Goal: Share content: Share content

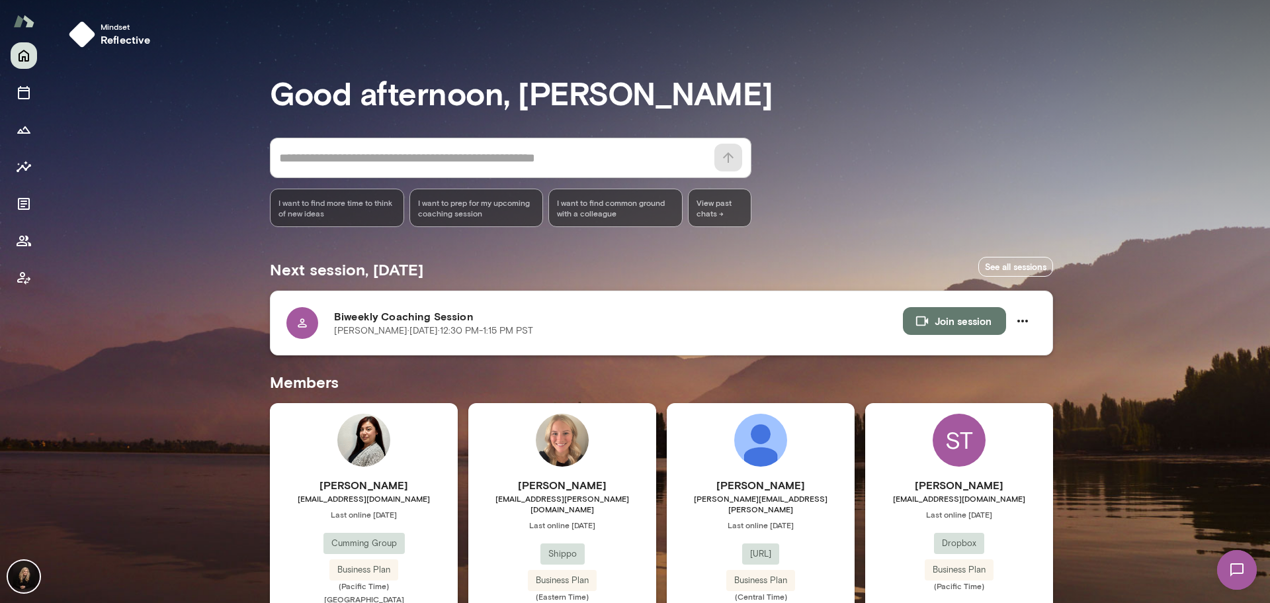
scroll to position [306, 0]
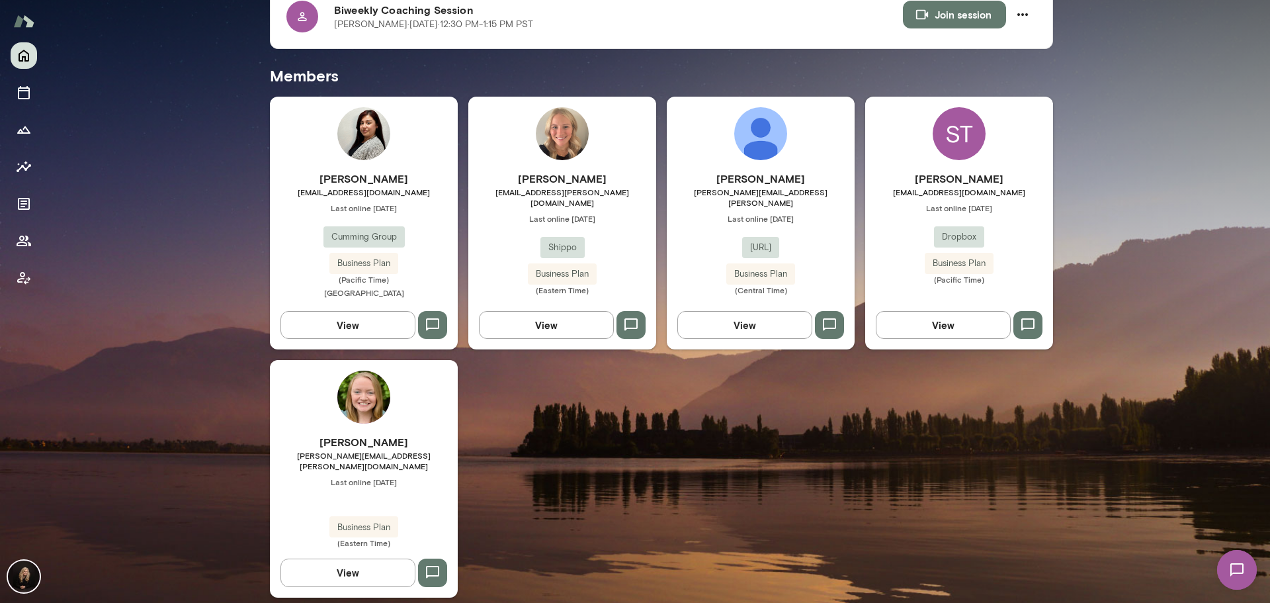
click at [1005, 188] on span "[EMAIL_ADDRESS][DOMAIN_NAME]" at bounding box center [959, 192] width 188 height 11
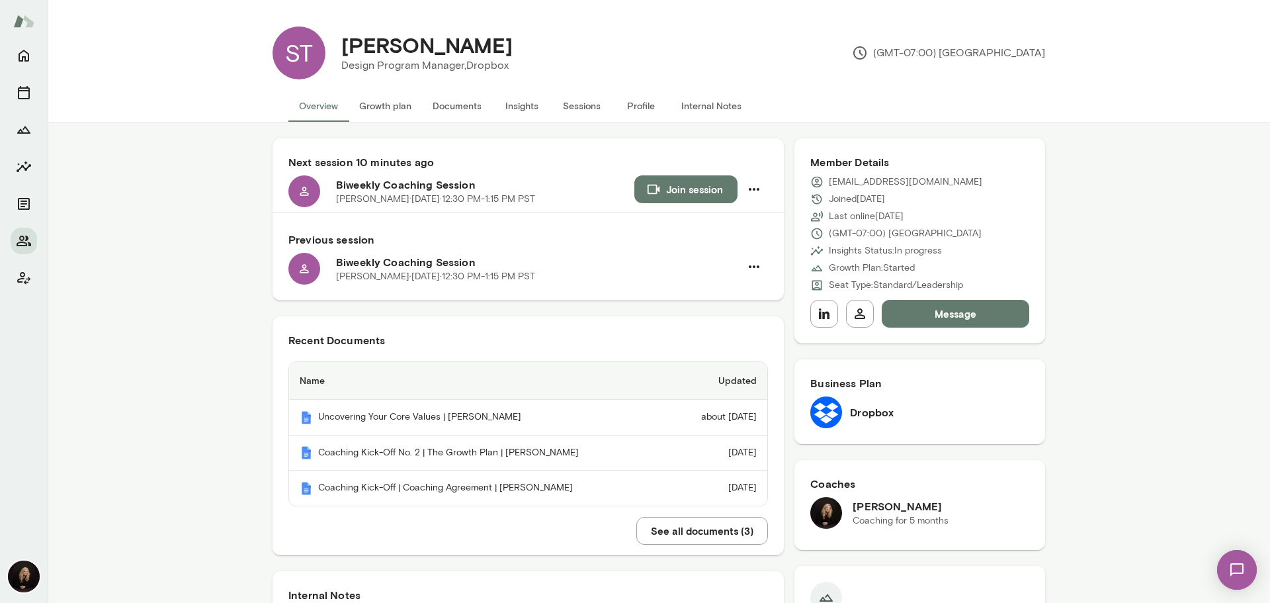
click at [523, 112] on button "Insights" at bounding box center [522, 106] width 60 height 32
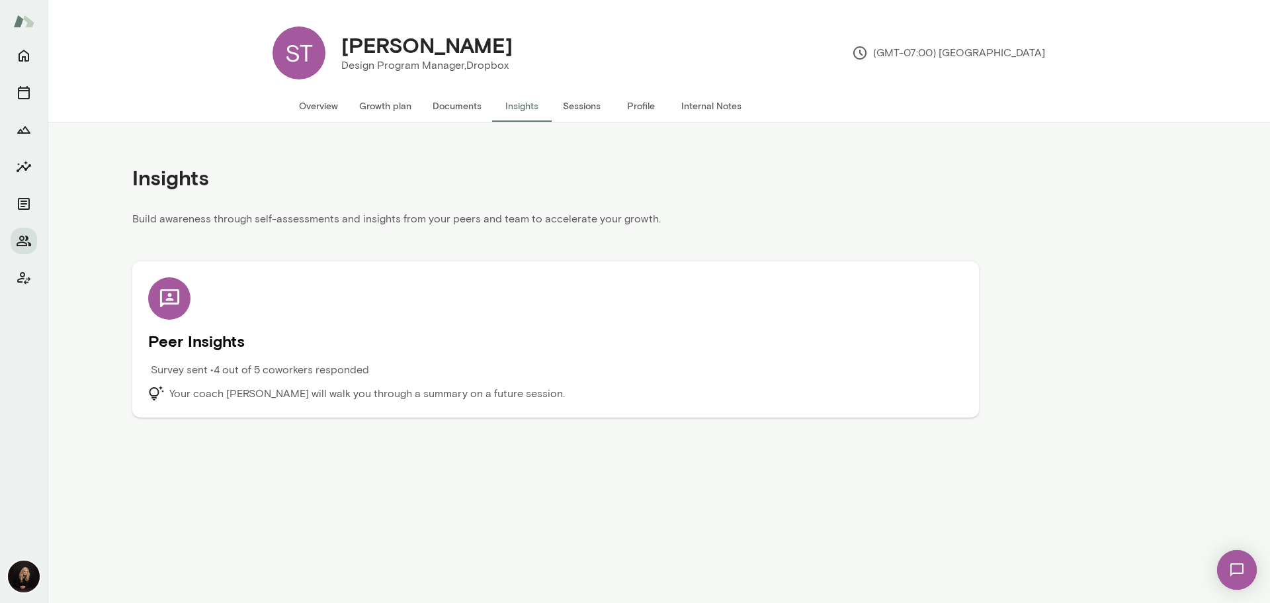
click at [462, 327] on div "Peer Insights Survey sent • 4 out of 5 coworkers responded Your coach Carmela F…" at bounding box center [555, 339] width 815 height 124
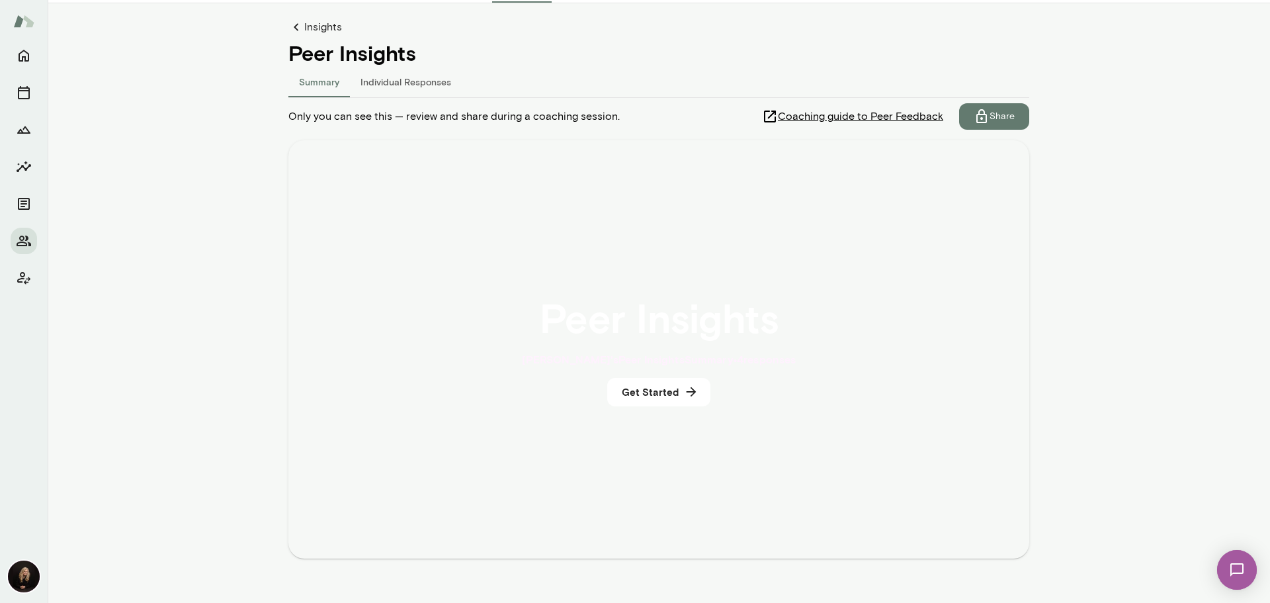
scroll to position [144, 0]
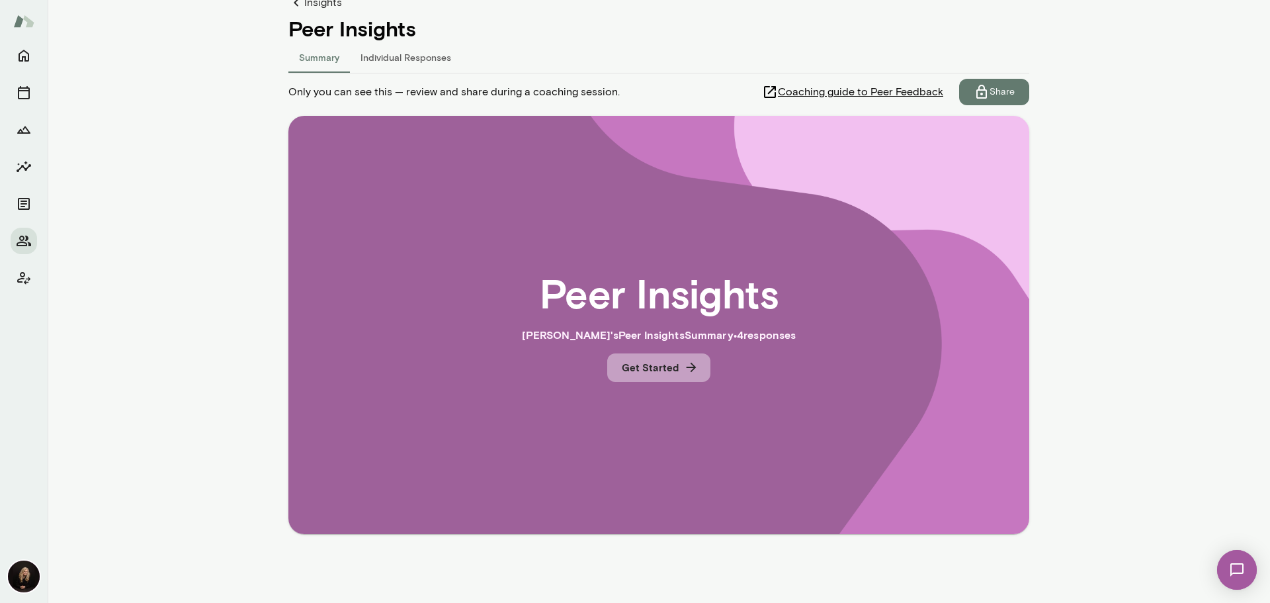
click at [684, 374] on icon "button" at bounding box center [691, 367] width 15 height 15
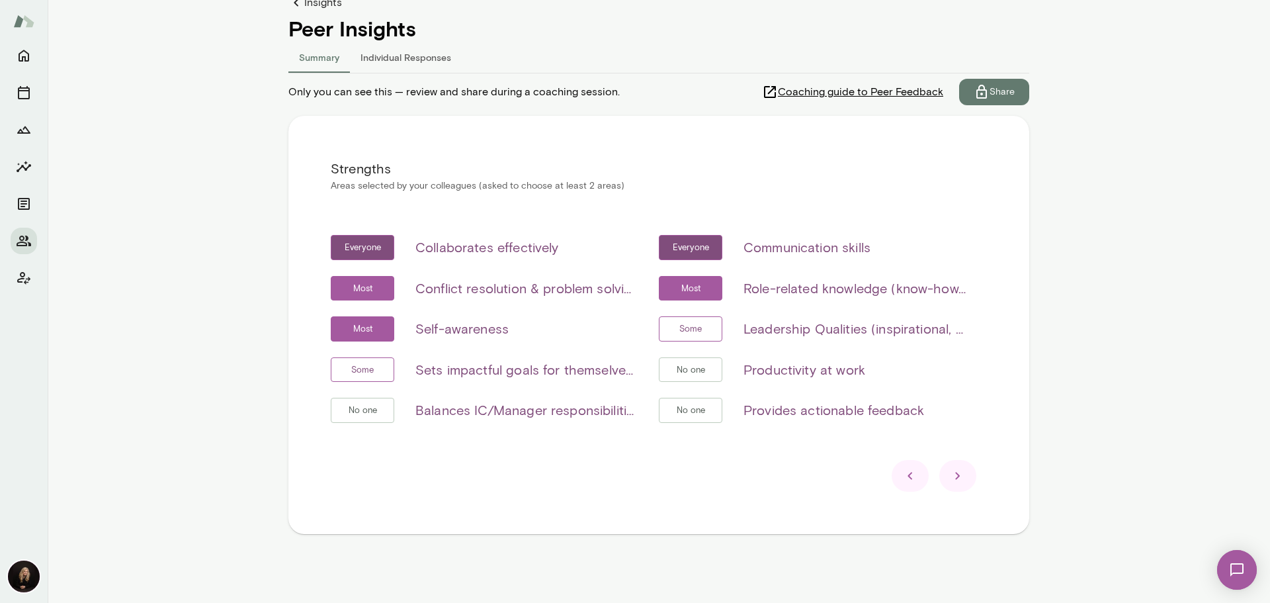
click at [957, 474] on icon at bounding box center [958, 476] width 16 height 16
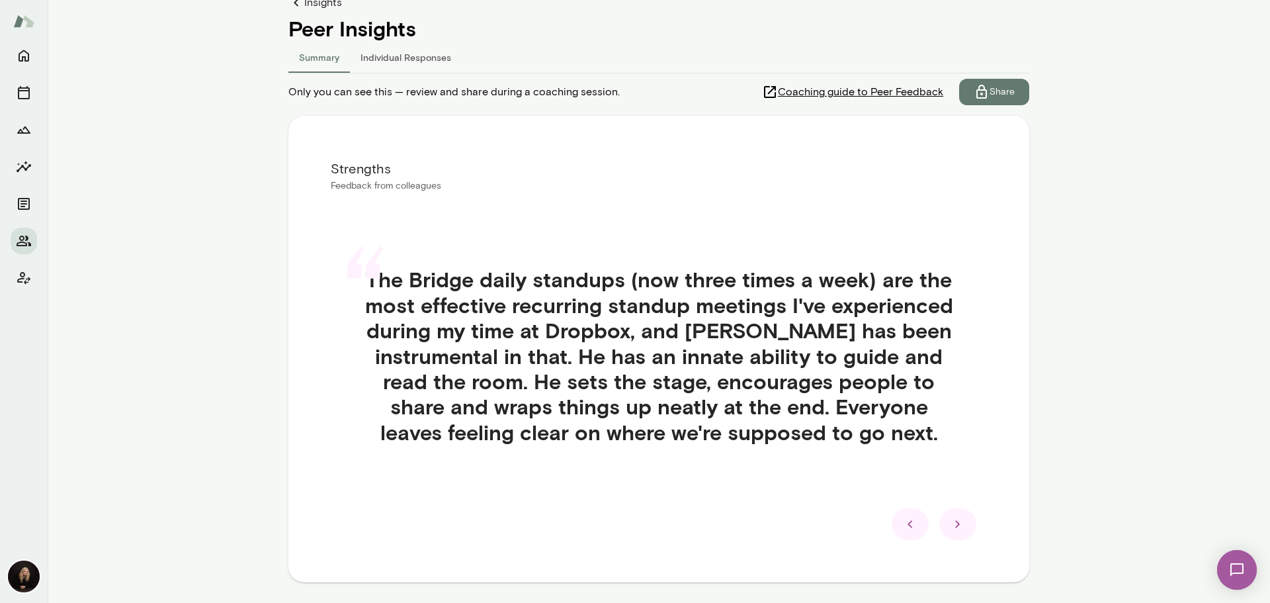
click at [955, 523] on icon at bounding box center [957, 524] width 5 height 7
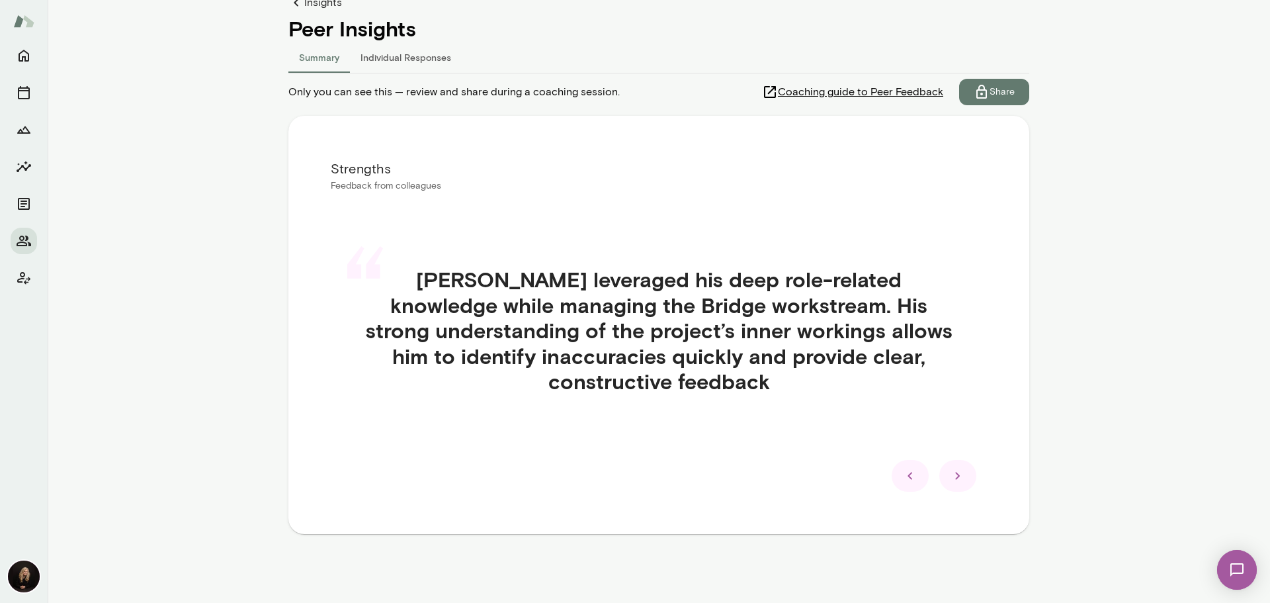
click at [959, 473] on icon at bounding box center [958, 476] width 16 height 16
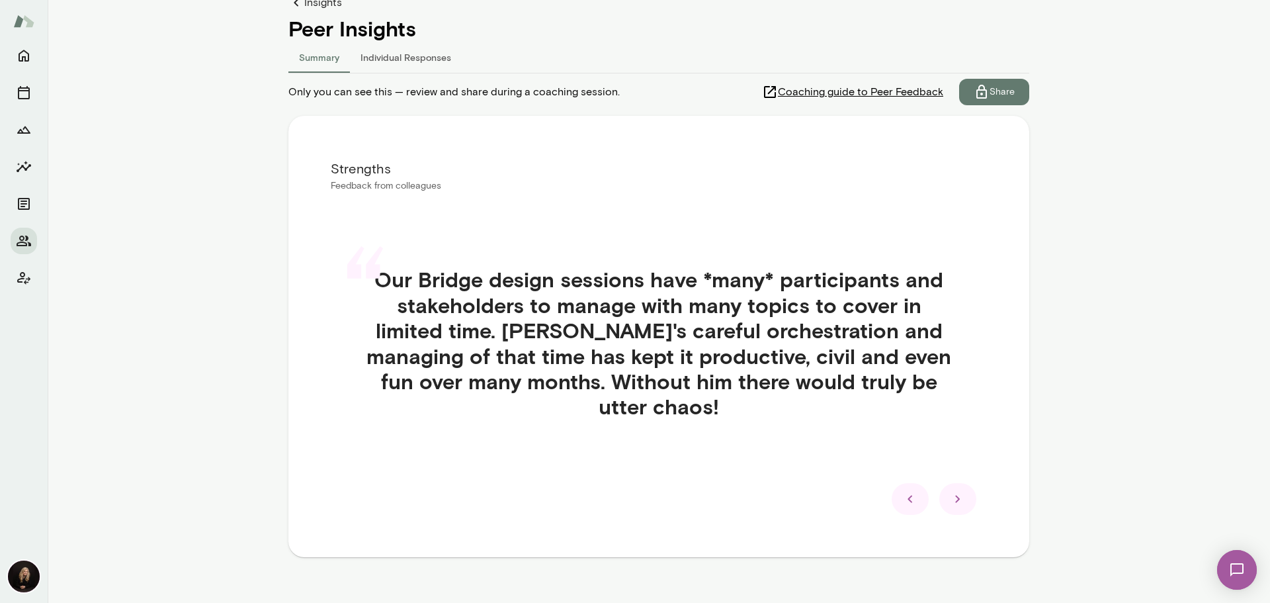
click at [955, 495] on icon at bounding box center [958, 499] width 16 height 16
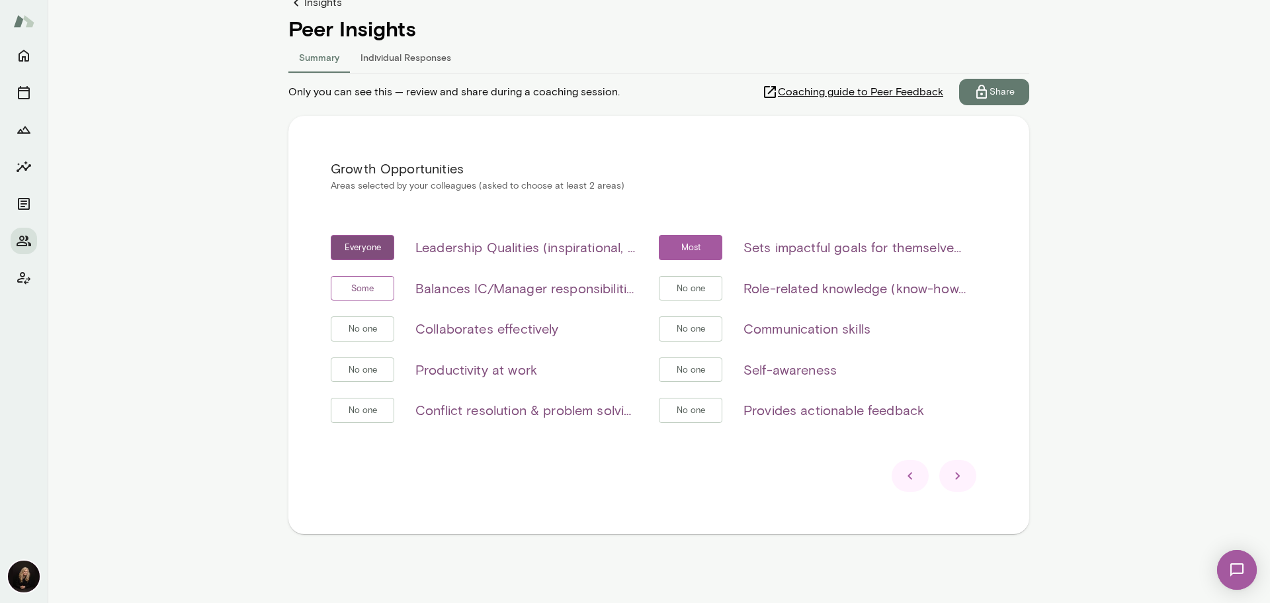
click at [963, 475] on div at bounding box center [957, 476] width 37 height 32
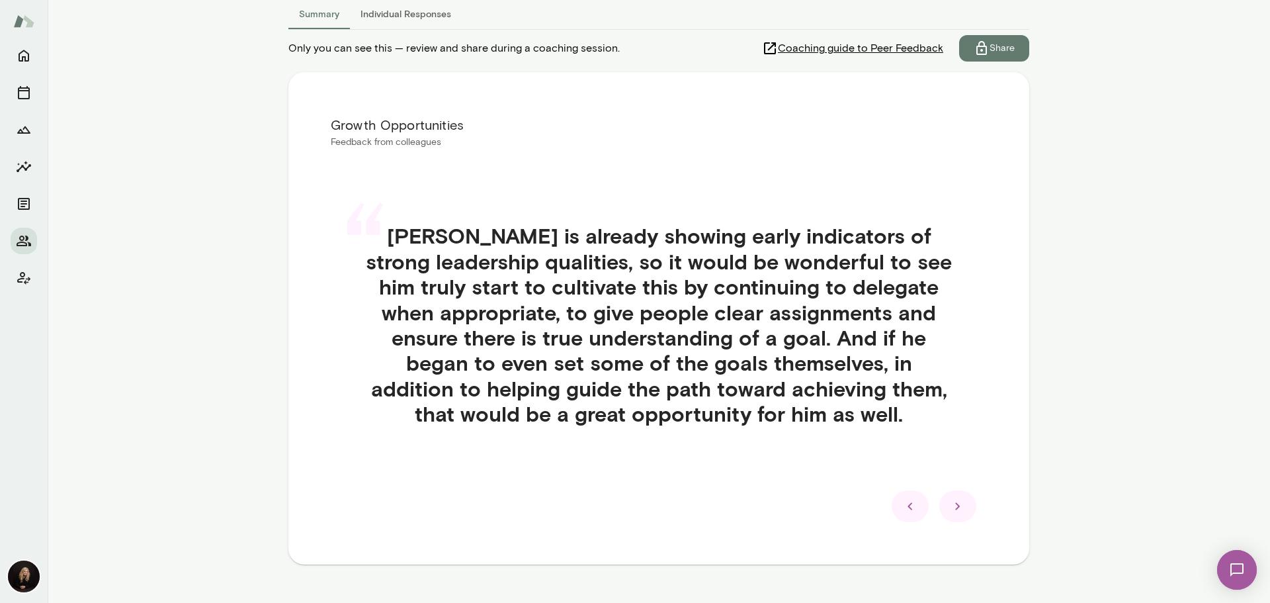
scroll to position [188, 0]
click at [950, 503] on icon at bounding box center [958, 505] width 16 height 16
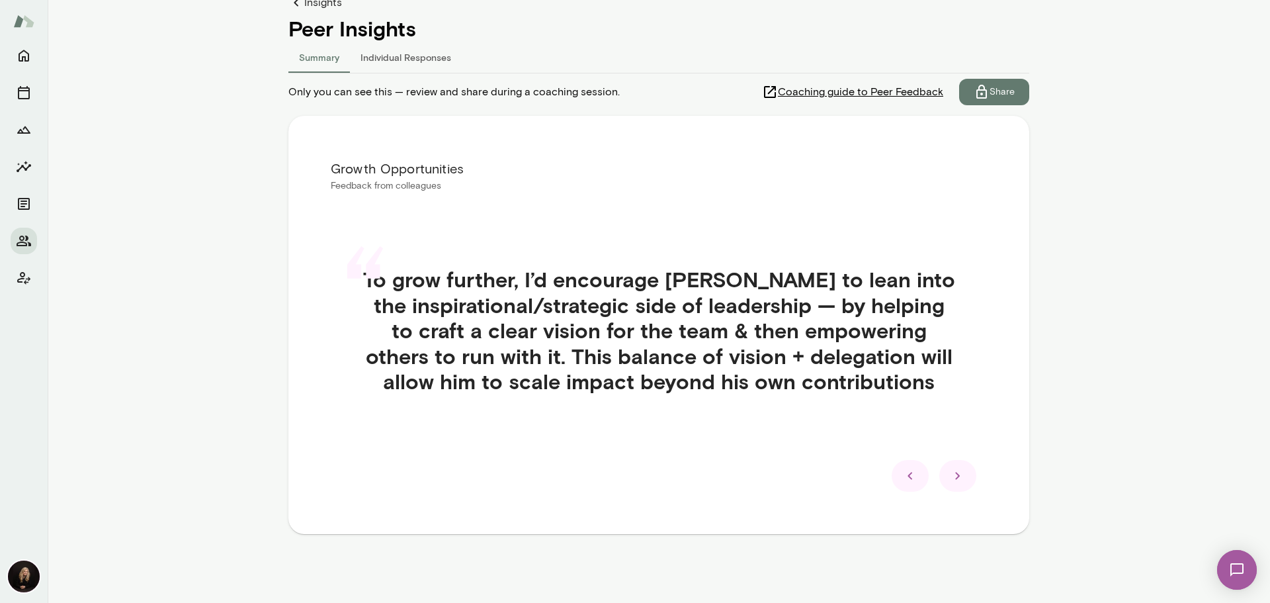
scroll to position [144, 0]
click at [949, 467] on div at bounding box center [957, 476] width 37 height 32
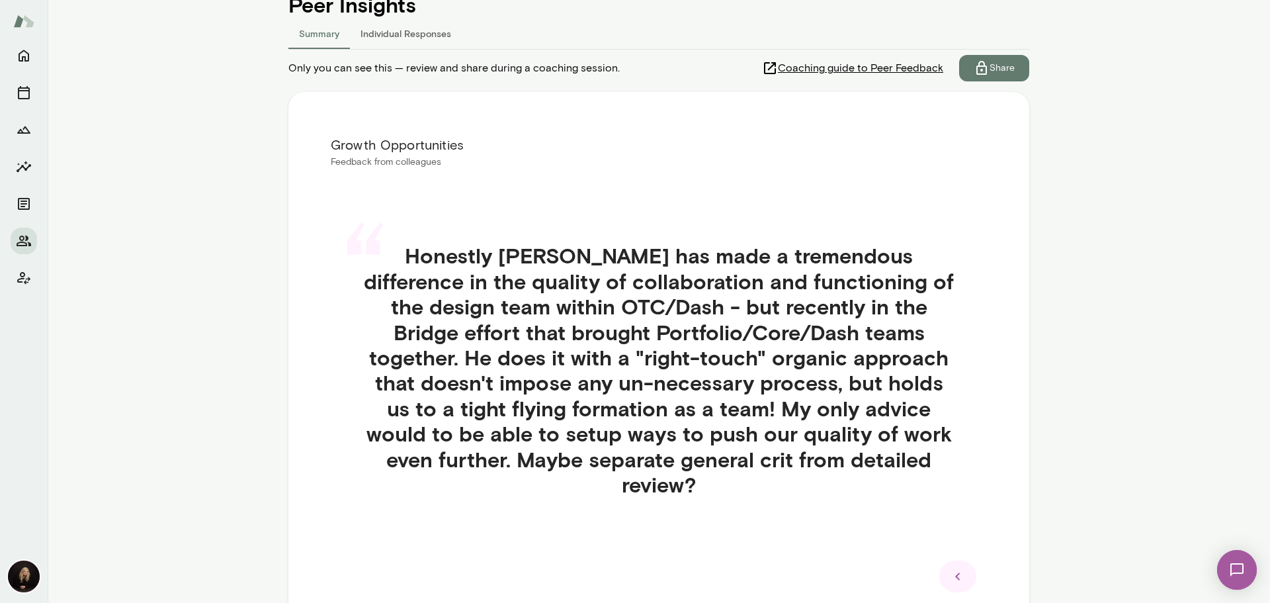
scroll to position [198, 0]
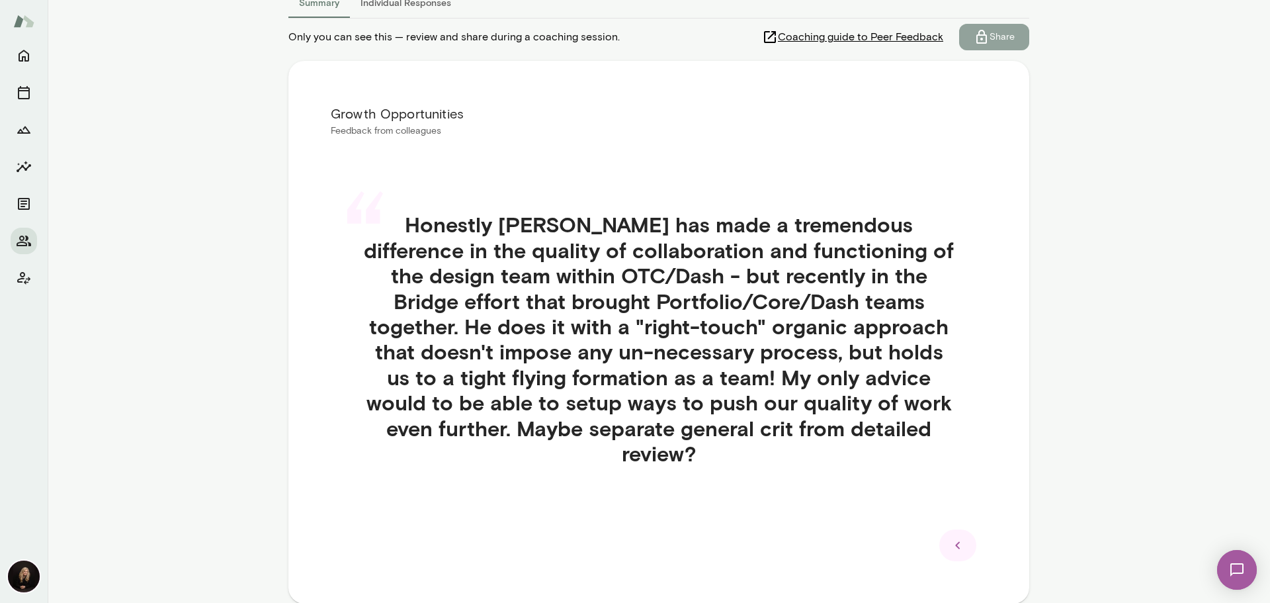
click at [1000, 34] on p "Share" at bounding box center [1002, 36] width 25 height 13
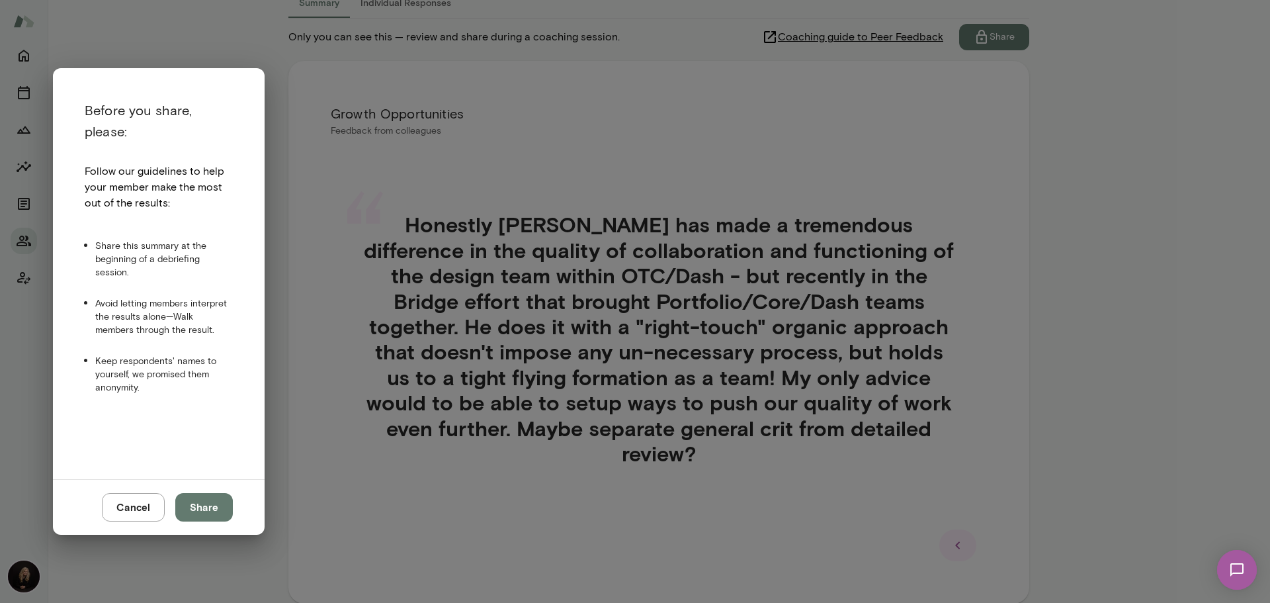
click at [129, 506] on button "Cancel" at bounding box center [133, 507] width 63 height 28
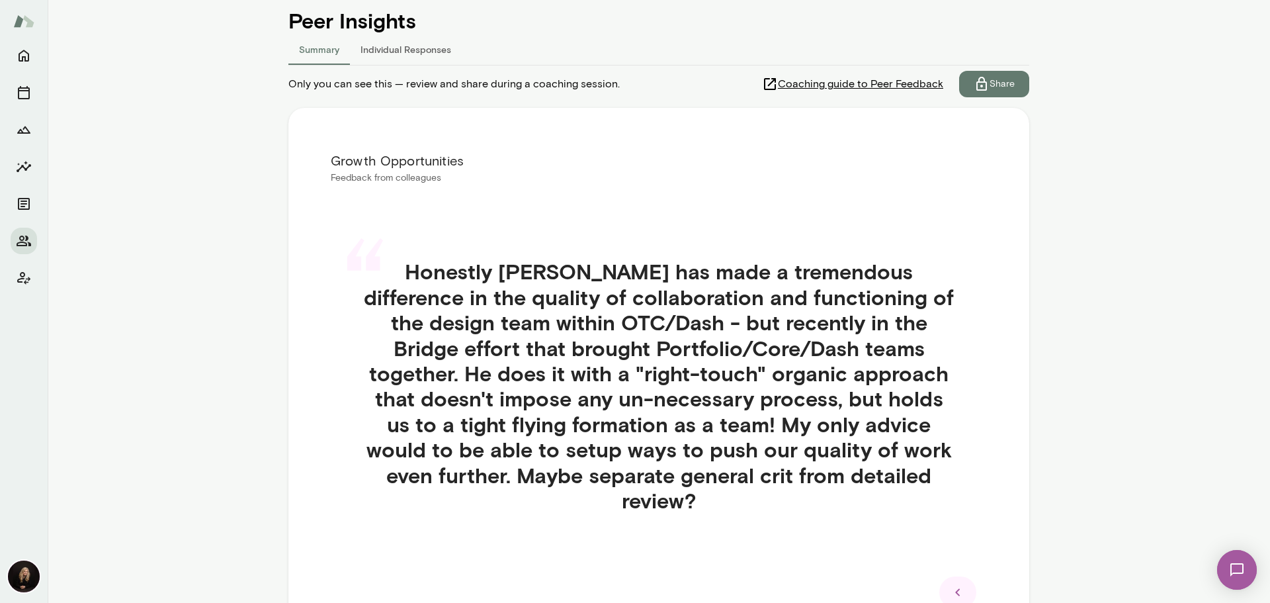
scroll to position [22, 0]
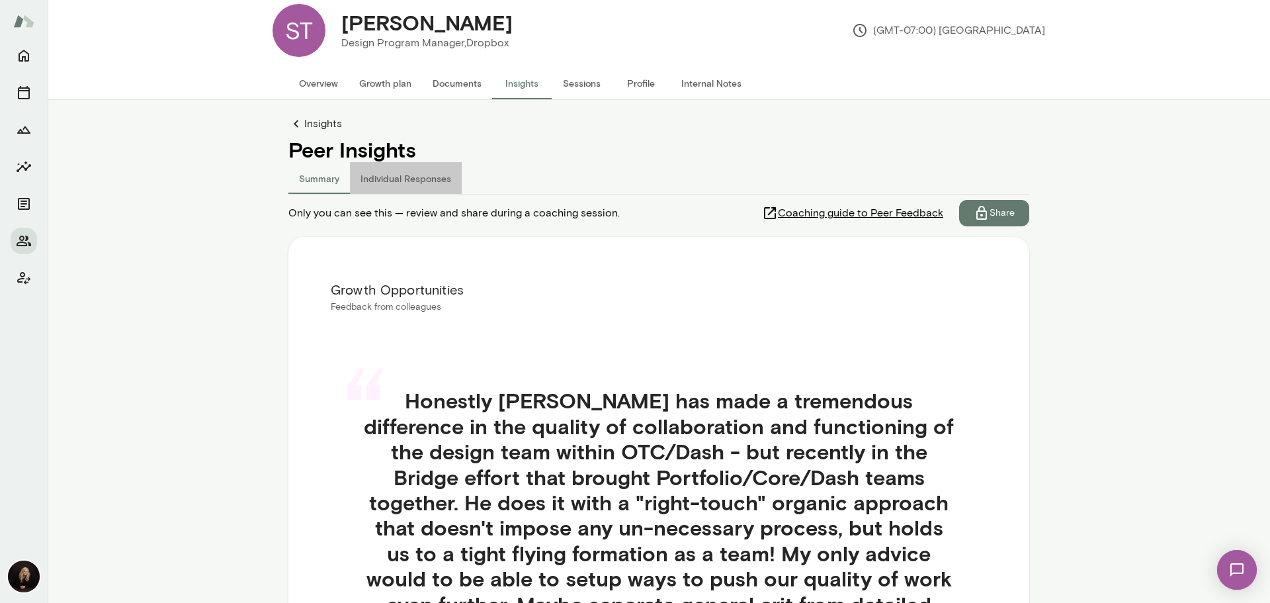
click at [409, 181] on button "Individual Responses" at bounding box center [406, 178] width 112 height 32
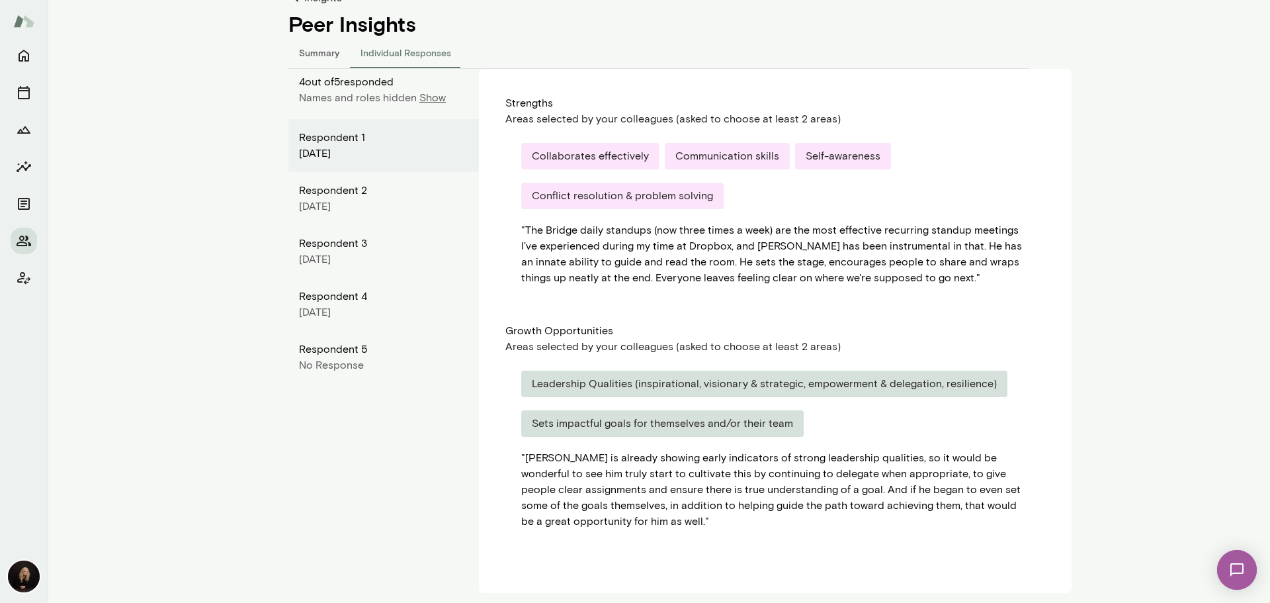
scroll to position [154, 0]
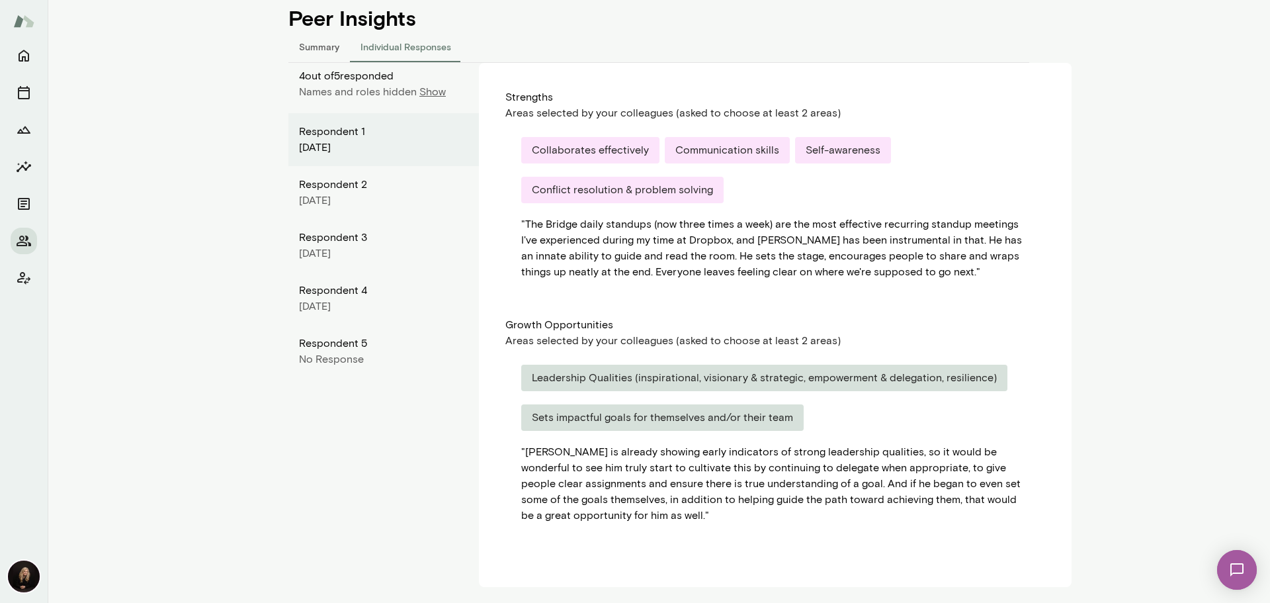
click at [400, 194] on div "September 2025" at bounding box center [383, 201] width 169 height 16
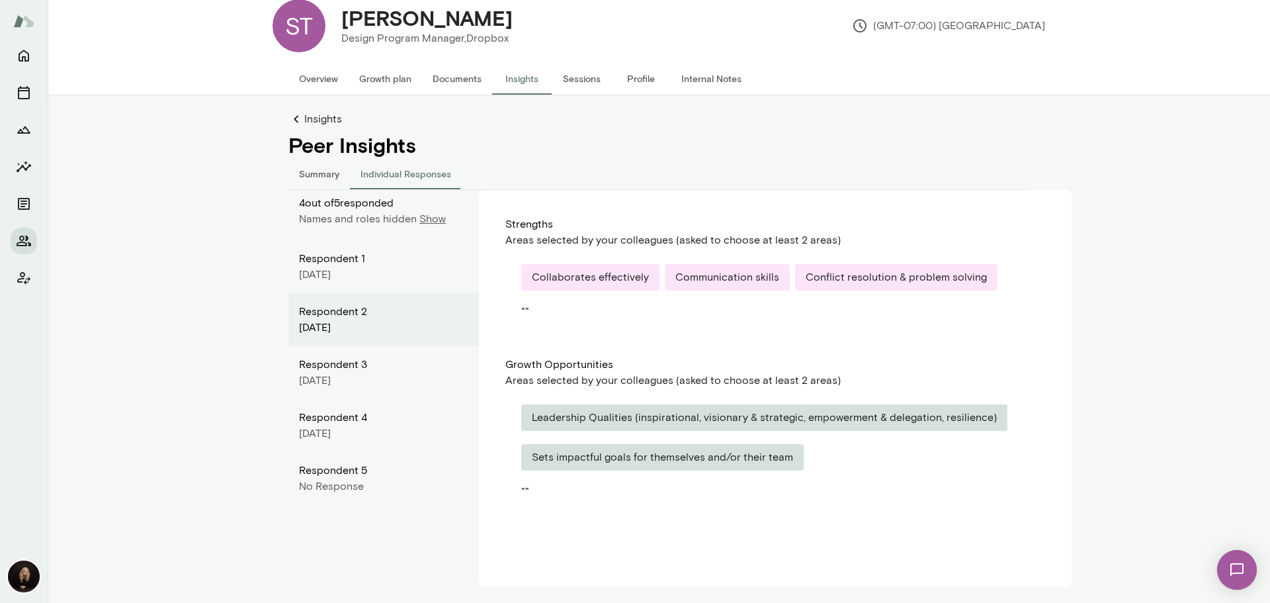
click at [333, 375] on div "August 2025" at bounding box center [383, 380] width 169 height 16
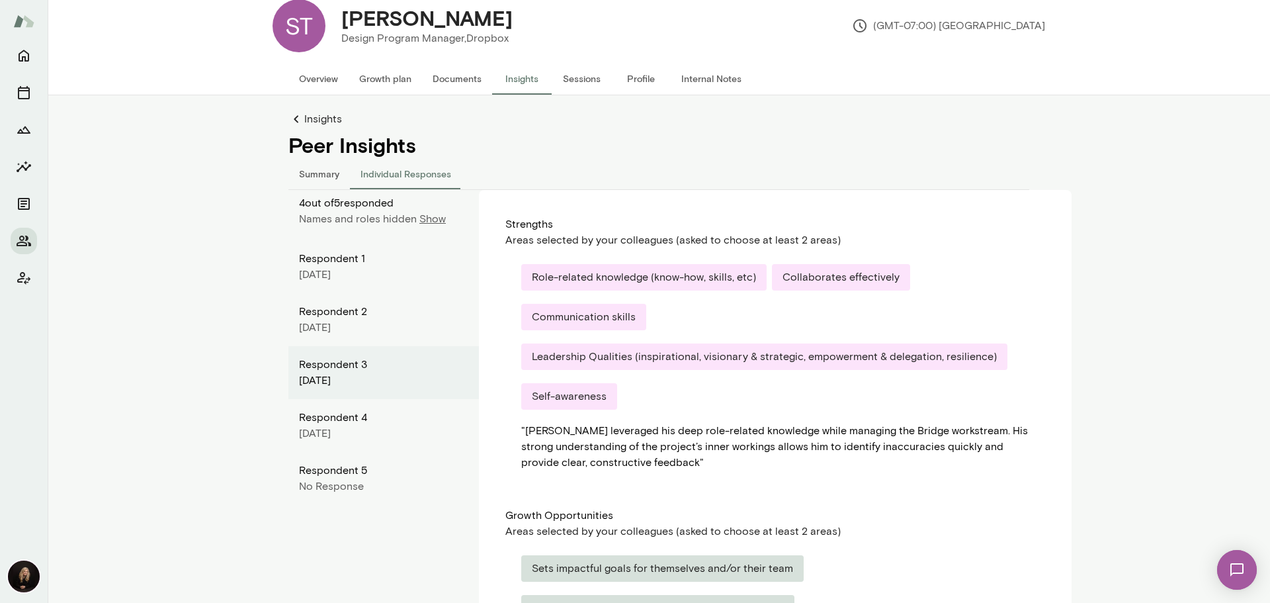
click at [427, 219] on p "Show" at bounding box center [432, 219] width 26 height 16
click at [427, 218] on p "Hide" at bounding box center [436, 219] width 22 height 16
click at [305, 168] on button "Summary" at bounding box center [319, 173] width 62 height 32
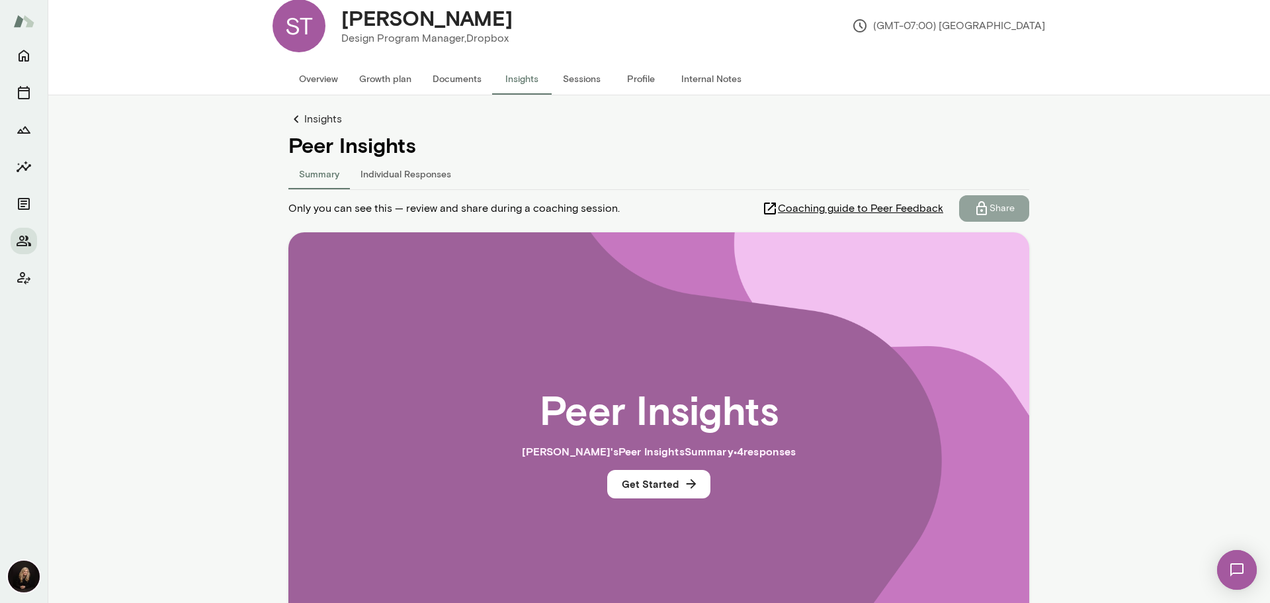
click at [1004, 204] on p "Share" at bounding box center [1002, 208] width 25 height 13
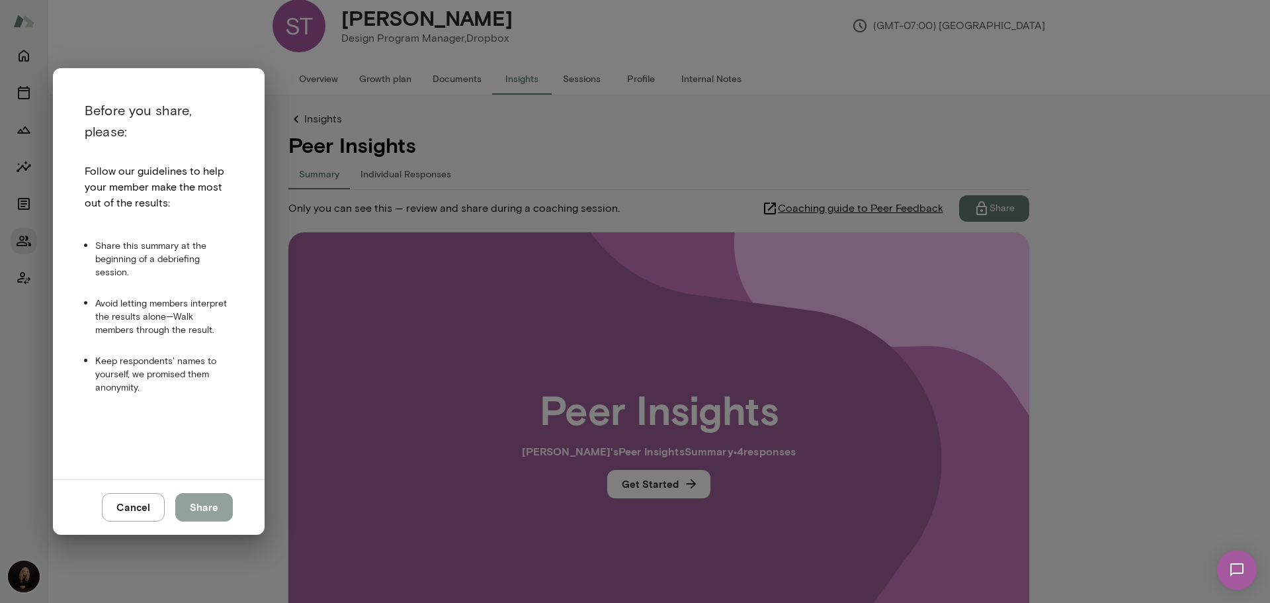
click at [206, 511] on button "Share" at bounding box center [204, 507] width 58 height 28
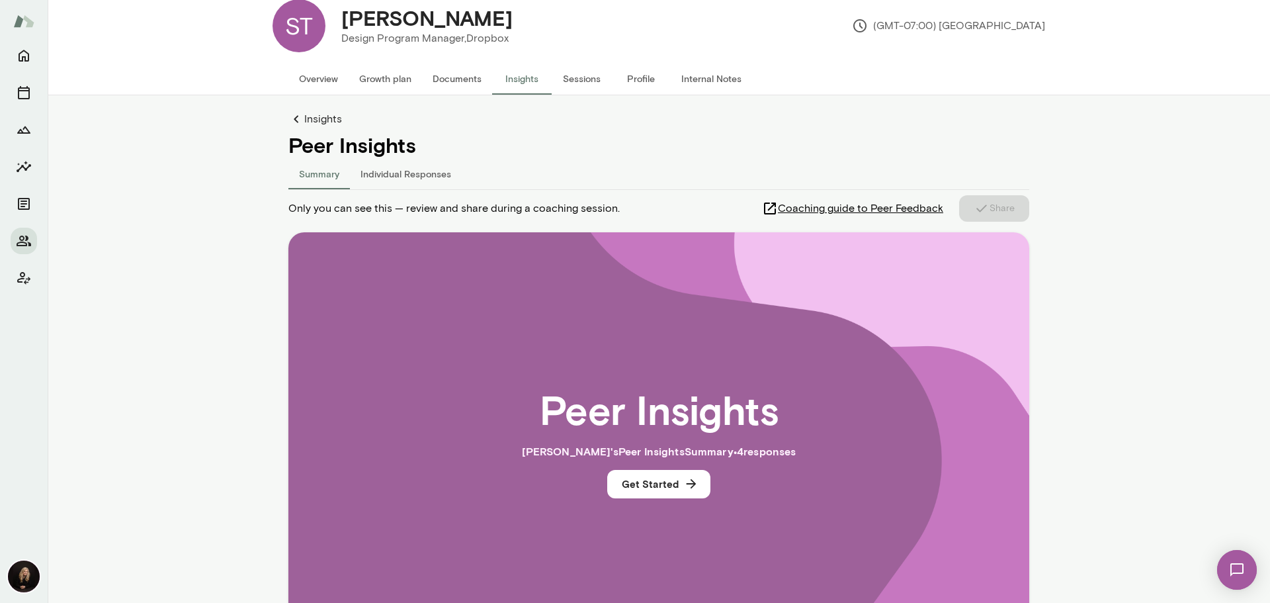
click at [1075, 366] on main "ST Shane Thompson Design Program Manager, Dropbox (GMT-07:00) Los Angeles Overv…" at bounding box center [659, 301] width 1222 height 603
click at [978, 214] on div "Coaching guide to Peer Feedback Share" at bounding box center [895, 208] width 267 height 26
